Goal: Contribute content

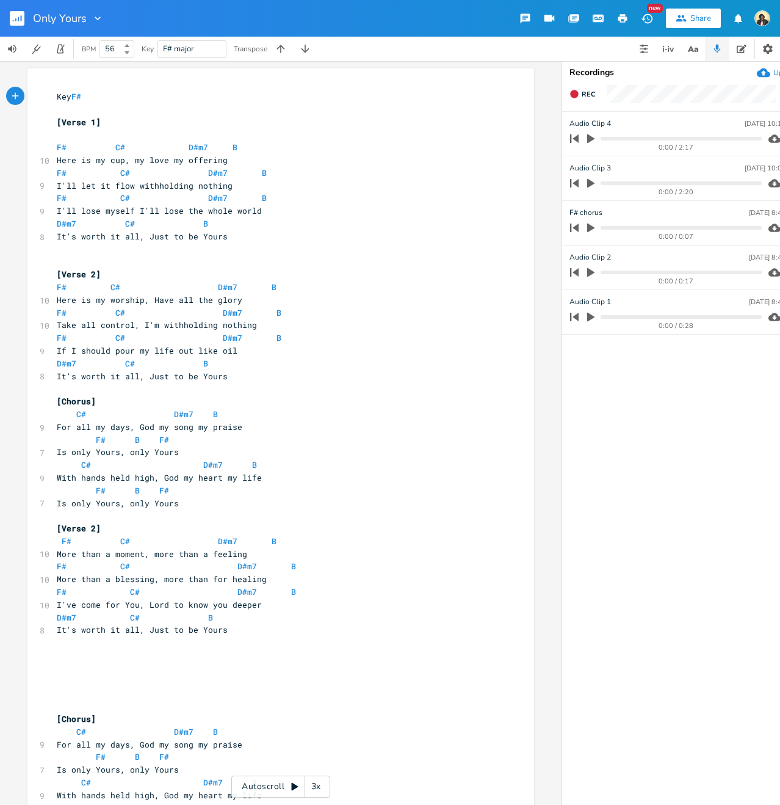
click at [74, 162] on span "Here is my cup, my love my offering" at bounding box center [142, 159] width 171 height 11
drag, startPoint x: 53, startPoint y: 324, endPoint x: 130, endPoint y: 324, distance: 76.9
click at [130, 324] on div "Take all control x Key F# ​ [Verse 1] ​ F# C# D#m7 B 10 Here is my cup, my love…" at bounding box center [280, 513] width 507 height 890
type textarea "Lord here's my heart"
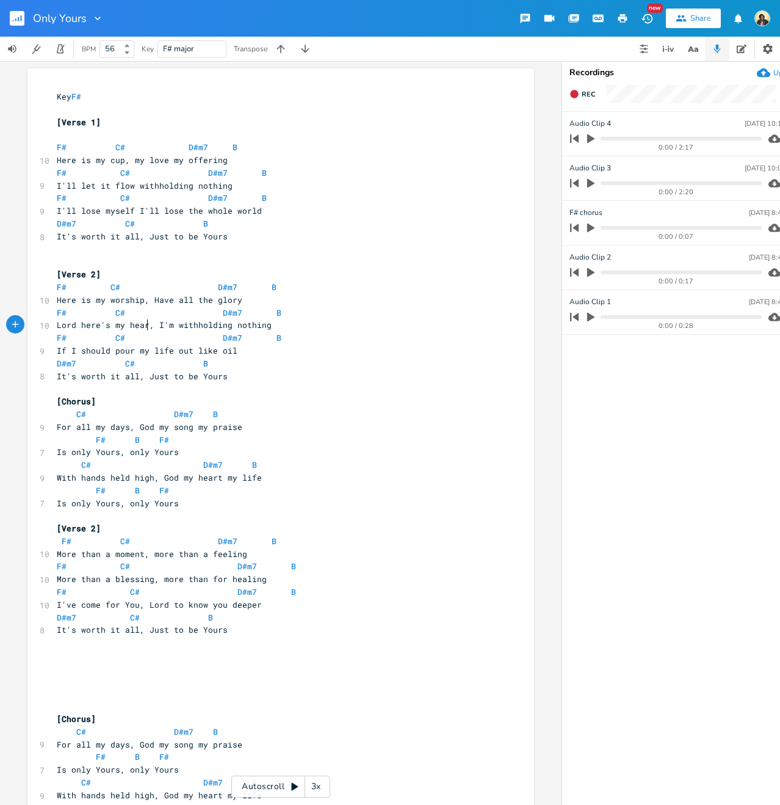
scroll to position [0, 74]
click at [105, 313] on span "F# C# D#m7 B" at bounding box center [169, 312] width 225 height 11
click at [218, 315] on span "F# C# D#m7 B" at bounding box center [176, 312] width 239 height 11
click at [104, 322] on span "Lord here's my heart, I'm withholding nothing" at bounding box center [167, 324] width 220 height 11
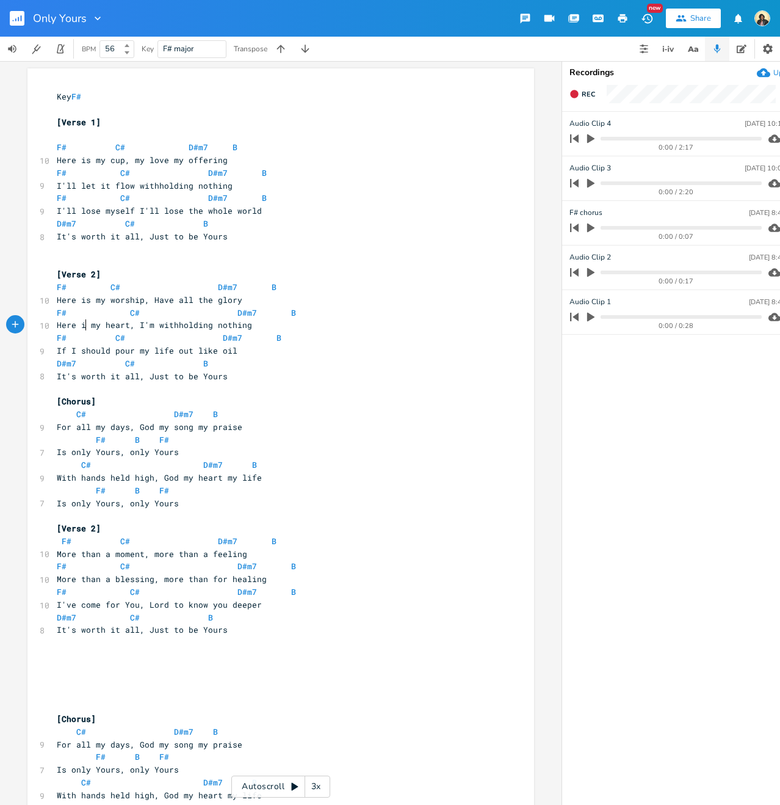
type textarea "Here is"
click at [121, 311] on span "F# C# D#m7 B" at bounding box center [176, 312] width 239 height 11
click at [197, 313] on span "F# C# D#m7 B" at bounding box center [167, 312] width 220 height 11
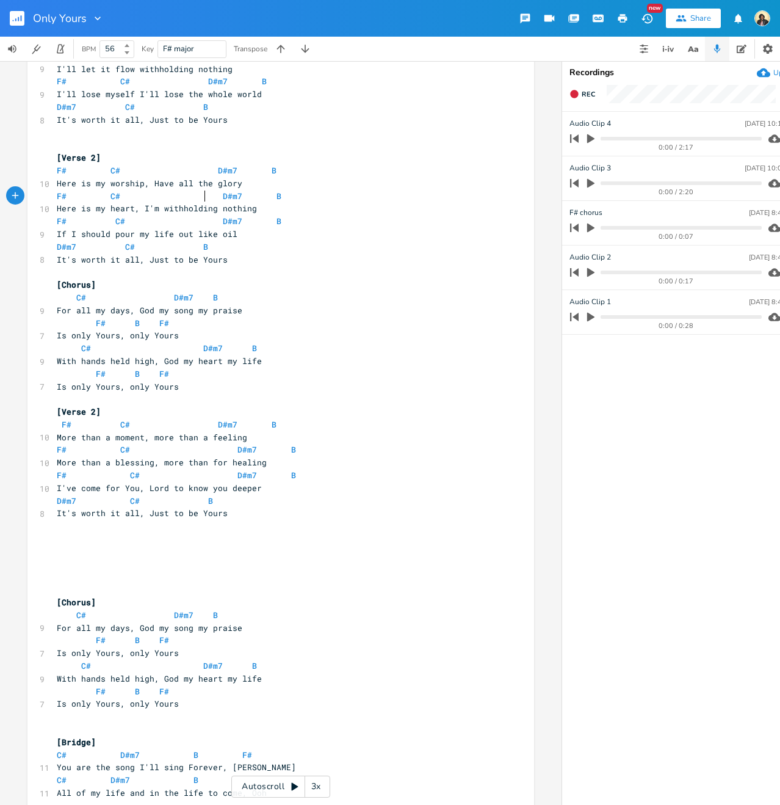
scroll to position [168, 0]
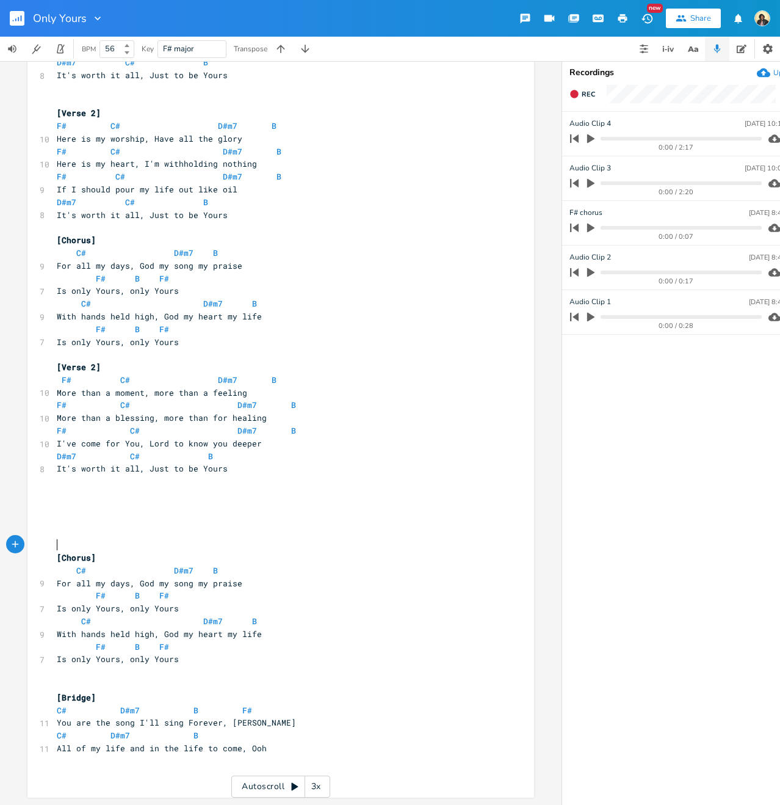
click at [99, 538] on pre "​" at bounding box center [274, 544] width 441 height 13
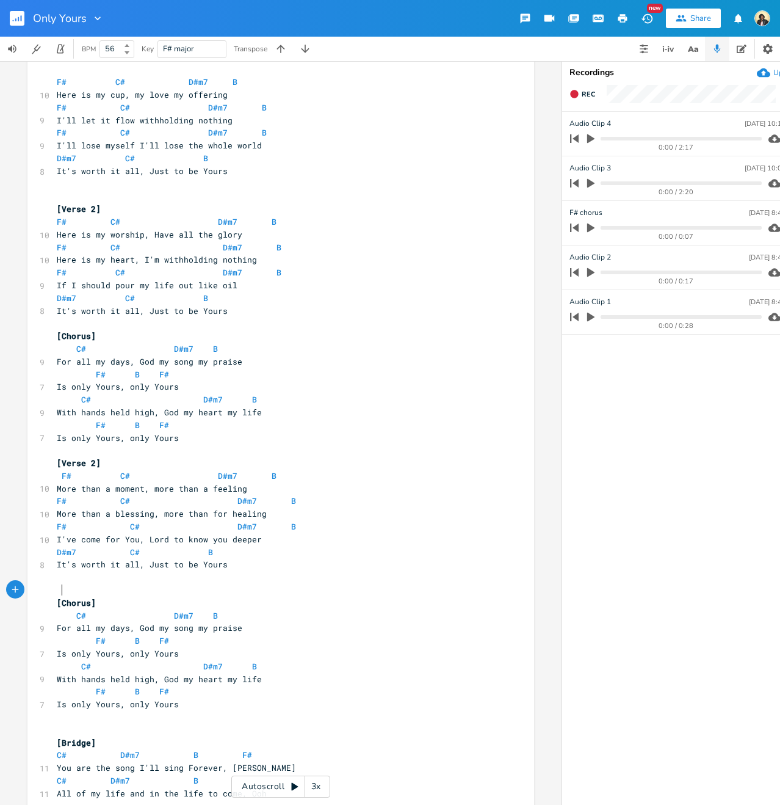
scroll to position [0, 0]
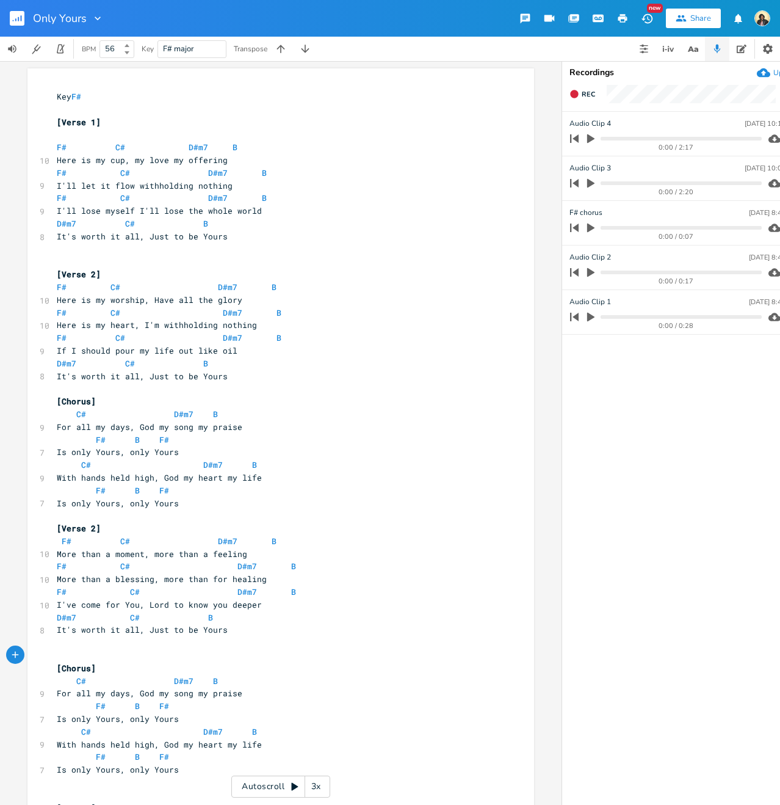
click at [763, 46] on icon "button" at bounding box center [768, 49] width 12 height 12
click at [682, 14] on icon "button" at bounding box center [681, 18] width 11 height 11
click at [618, 12] on button "Print Song" at bounding box center [622, 18] width 24 height 22
click at [628, 21] on icon "button" at bounding box center [622, 18] width 11 height 11
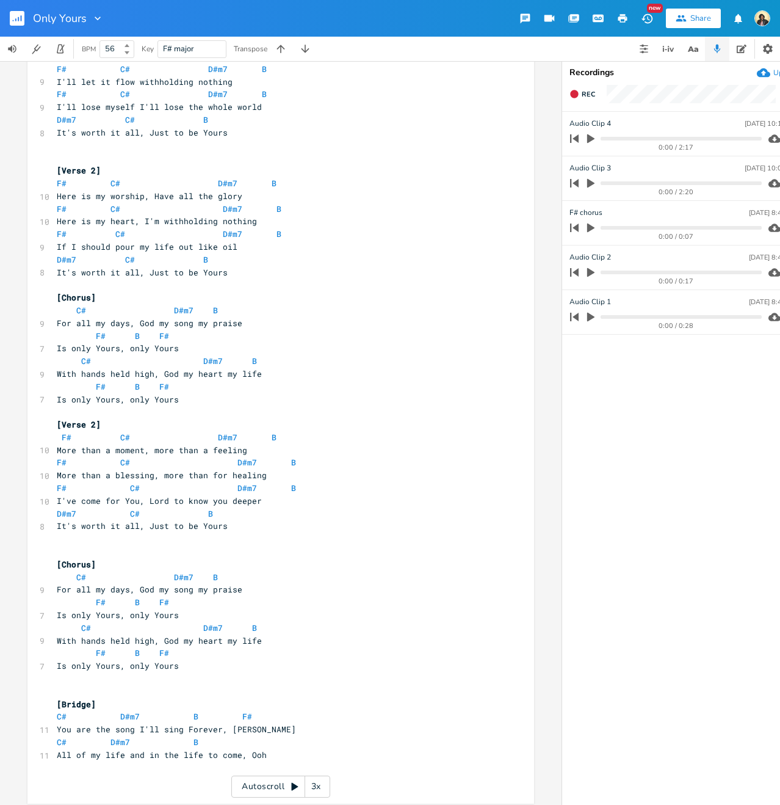
scroll to position [117, 0]
